Goal: Find specific page/section: Find specific page/section

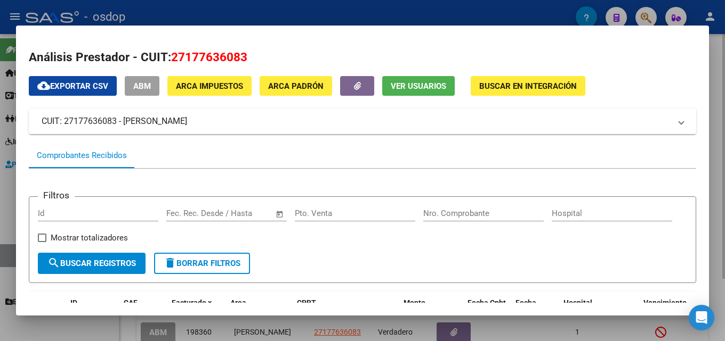
click at [724, 125] on div at bounding box center [362, 170] width 725 height 341
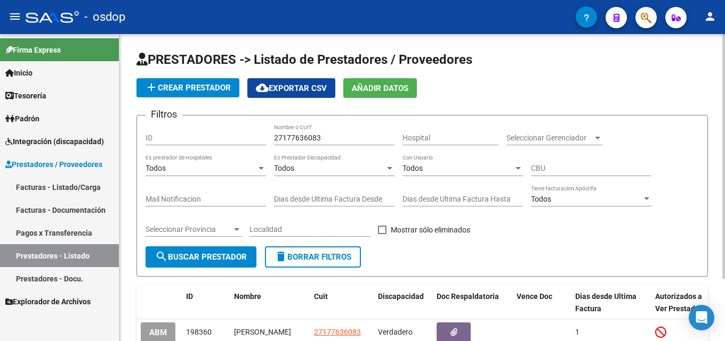
click at [326, 258] on span "delete Borrar Filtros" at bounding box center [312, 258] width 77 height 10
click at [720, 97] on div "PRESTADORES -> Listado de Prestadores / Proveedores add Crear Prestador cloud_d…" at bounding box center [421, 337] width 605 height 606
click at [339, 133] on div "Nombre o CUIT" at bounding box center [334, 134] width 120 height 21
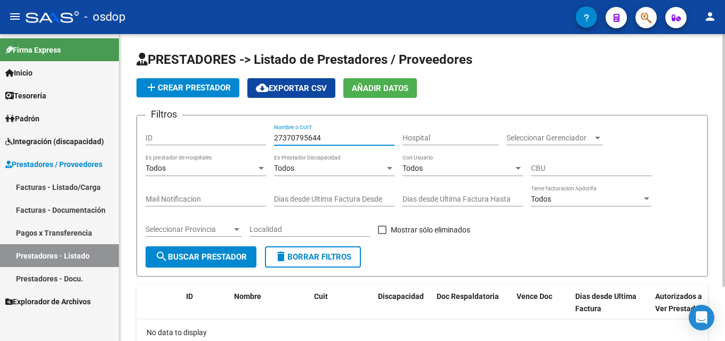
drag, startPoint x: 313, startPoint y: 137, endPoint x: 244, endPoint y: 138, distance: 68.7
click at [244, 137] on div "Filtros ID 27370795644 Nombre o CUIT Hospital Seleccionar Gerenciador Seleccion…" at bounding box center [421, 185] width 553 height 123
click at [687, 206] on div "Filtros ID 27370795644 Nombre o CUIT Hospital Seleccionar Gerenciador Seleccion…" at bounding box center [421, 185] width 553 height 123
click at [344, 137] on input "27370795644" at bounding box center [334, 138] width 120 height 9
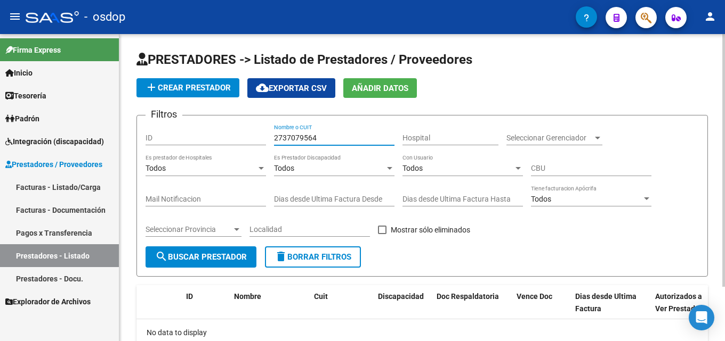
type input "27370795644"
drag, startPoint x: 332, startPoint y: 137, endPoint x: 255, endPoint y: 150, distance: 78.8
click at [255, 150] on div "Filtros ID 27370795644 Nombre o CUIT Hospital Seleccionar Gerenciador Seleccion…" at bounding box center [421, 185] width 553 height 123
